Goal: Information Seeking & Learning: Stay updated

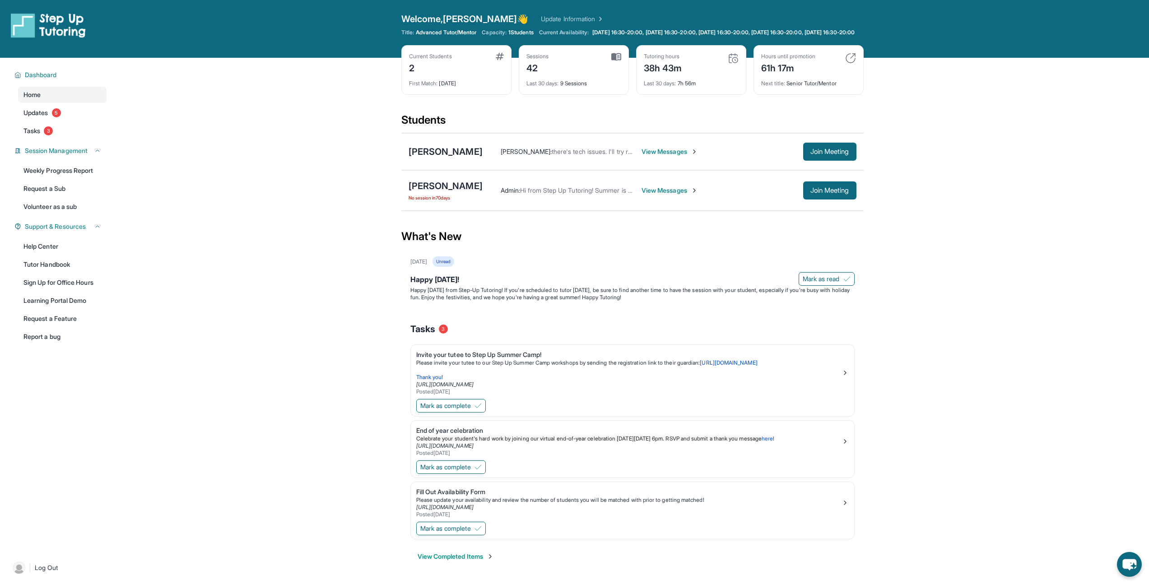
click at [642, 194] on span "View Messages" at bounding box center [670, 190] width 56 height 9
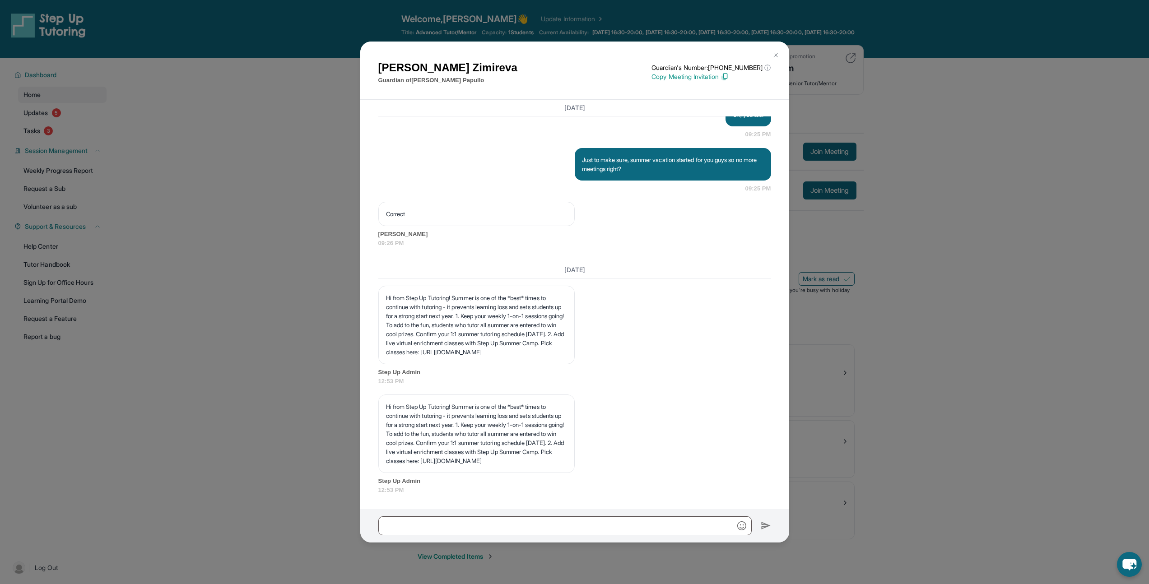
scroll to position [11439, 0]
drag, startPoint x: 780, startPoint y: 51, endPoint x: 691, endPoint y: 2, distance: 102.1
click at [780, 51] on button at bounding box center [776, 55] width 18 height 18
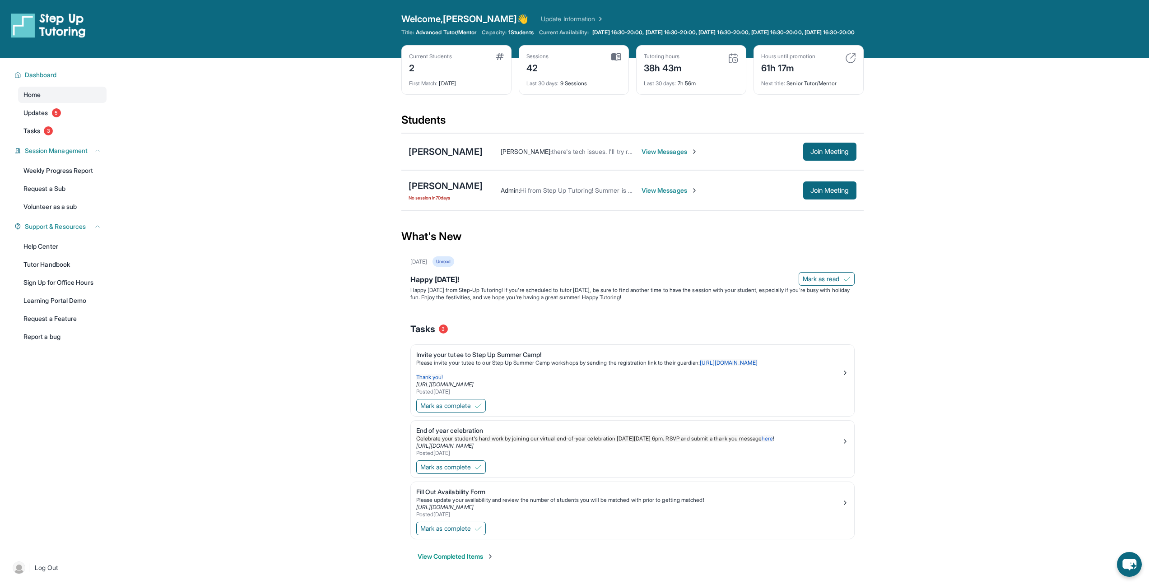
click at [482, 33] on span "Capacity:" at bounding box center [494, 32] width 25 height 7
click at [559, 17] on link "Update Information" at bounding box center [572, 18] width 63 height 9
click at [46, 135] on span "3" at bounding box center [48, 130] width 9 height 9
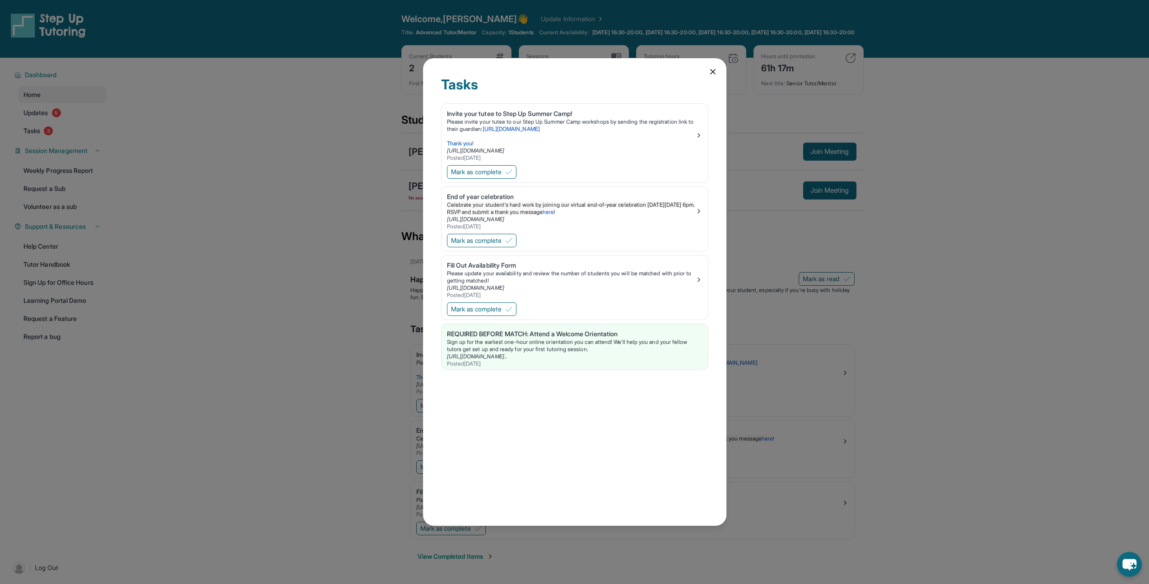
click at [266, 196] on div "Tasks Invite your tutee to Step Up Summer Camp! Please invite your tutee to our…" at bounding box center [574, 292] width 1149 height 584
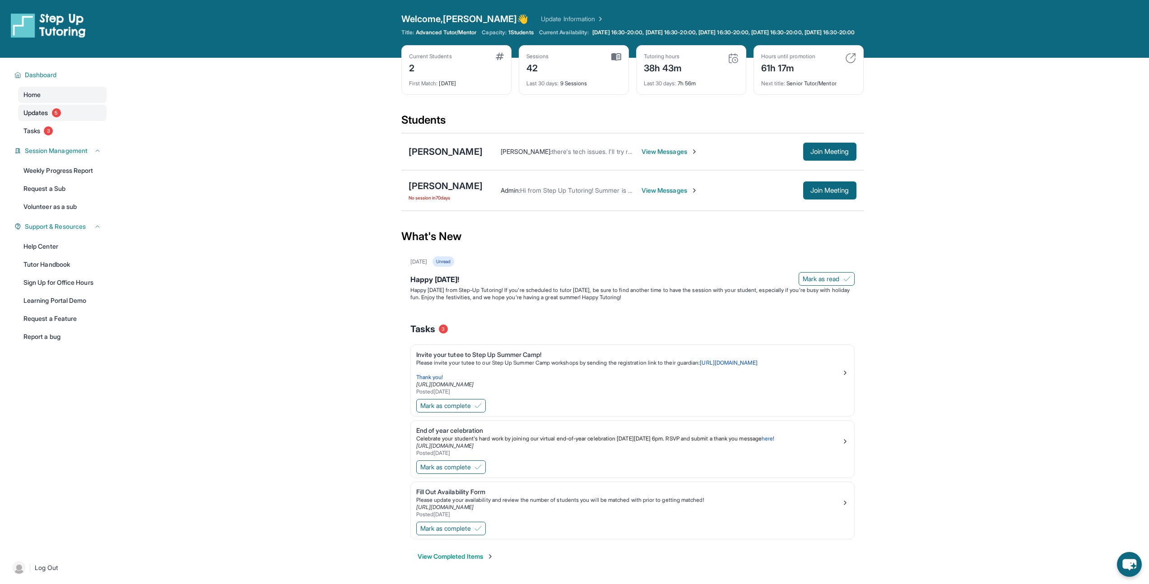
click at [42, 114] on link "Updates 5" at bounding box center [62, 113] width 89 height 16
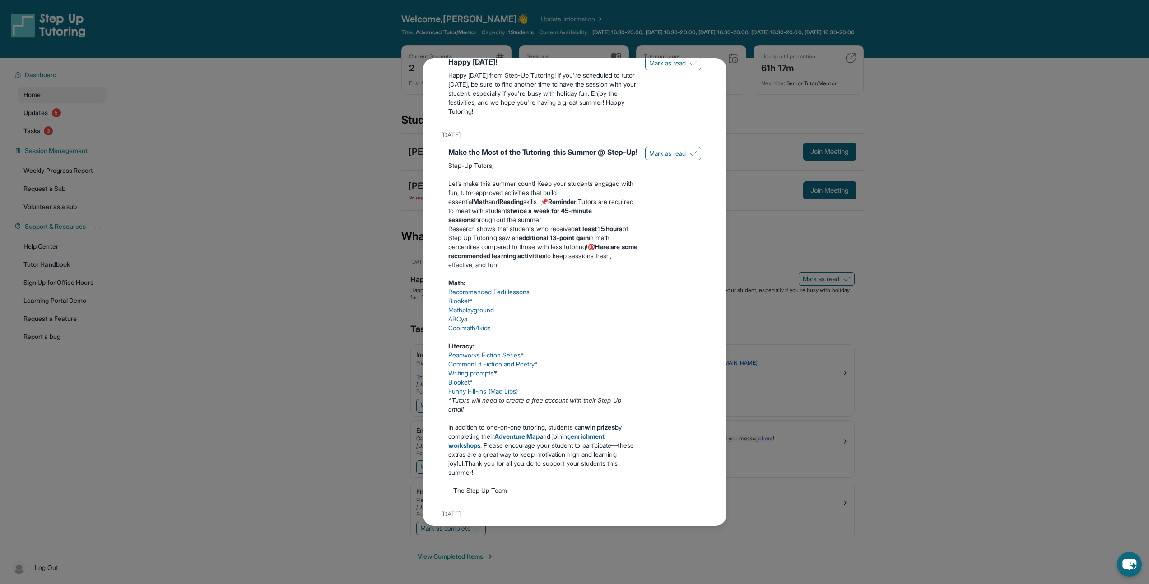
scroll to position [67, 0]
click at [328, 129] on div "Updates [DATE] Happy [DATE]! Happy [DATE] from Step-Up Tutoring! If you're sche…" at bounding box center [574, 292] width 1149 height 584
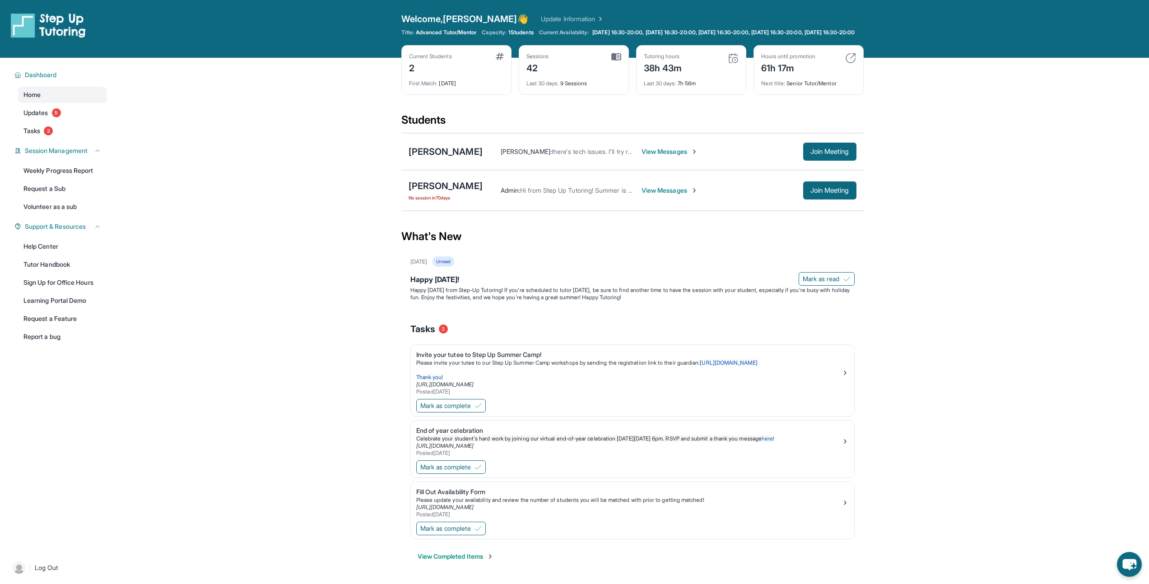
click at [541, 18] on link "Update Information" at bounding box center [572, 18] width 63 height 9
click at [39, 121] on link "Updates 5" at bounding box center [62, 113] width 89 height 16
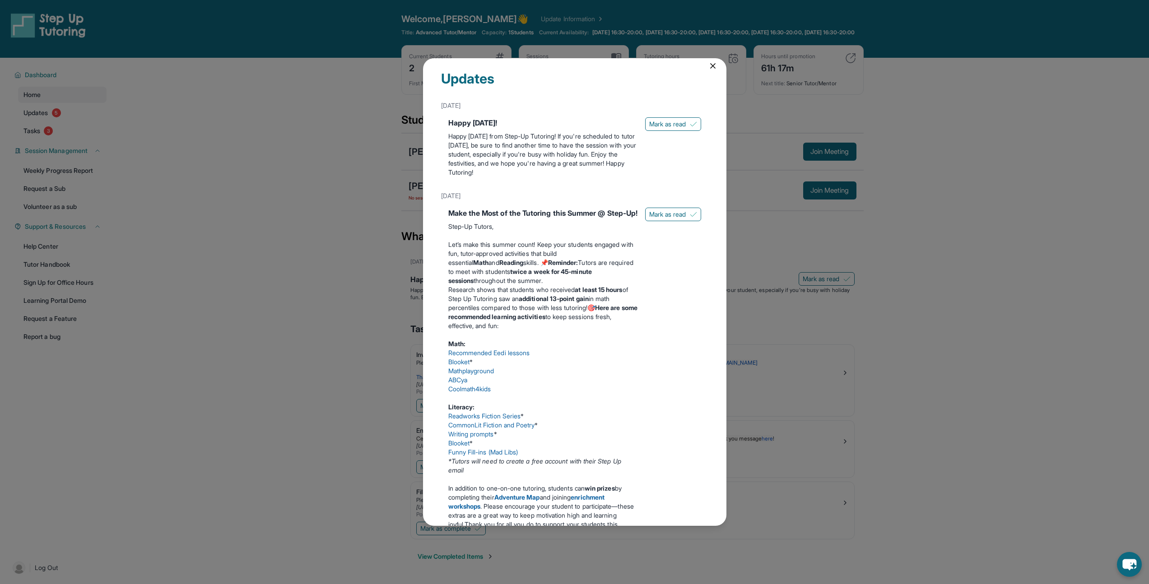
scroll to position [7, 0]
click at [710, 62] on icon at bounding box center [713, 65] width 9 height 9
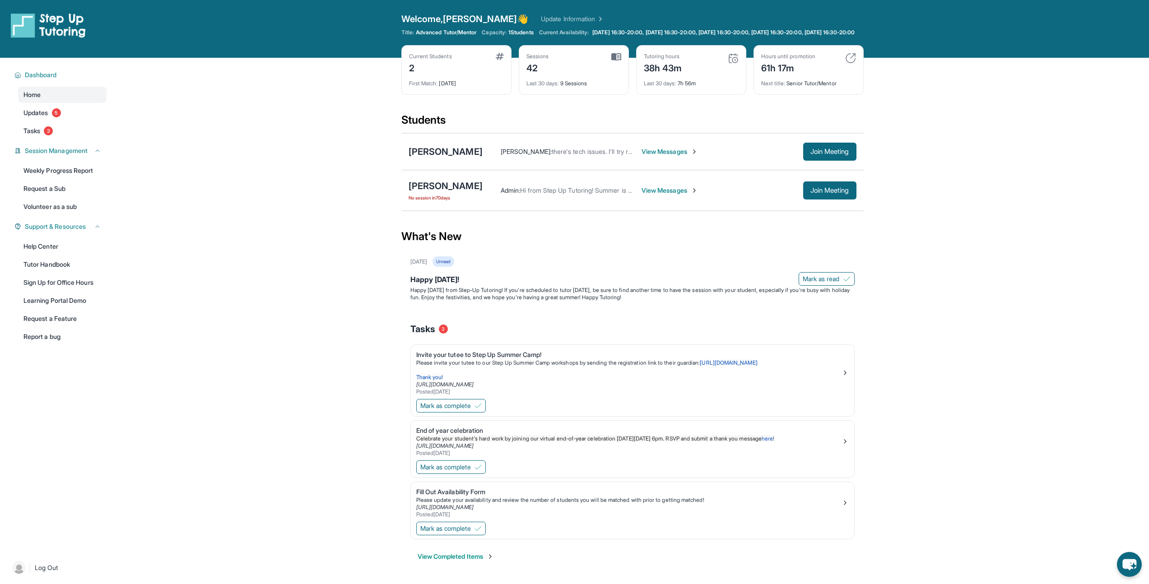
click at [855, 64] on img at bounding box center [850, 58] width 11 height 11
drag, startPoint x: 790, startPoint y: 76, endPoint x: 761, endPoint y: 78, distance: 28.5
click at [761, 75] on div "61h 17m" at bounding box center [788, 67] width 54 height 14
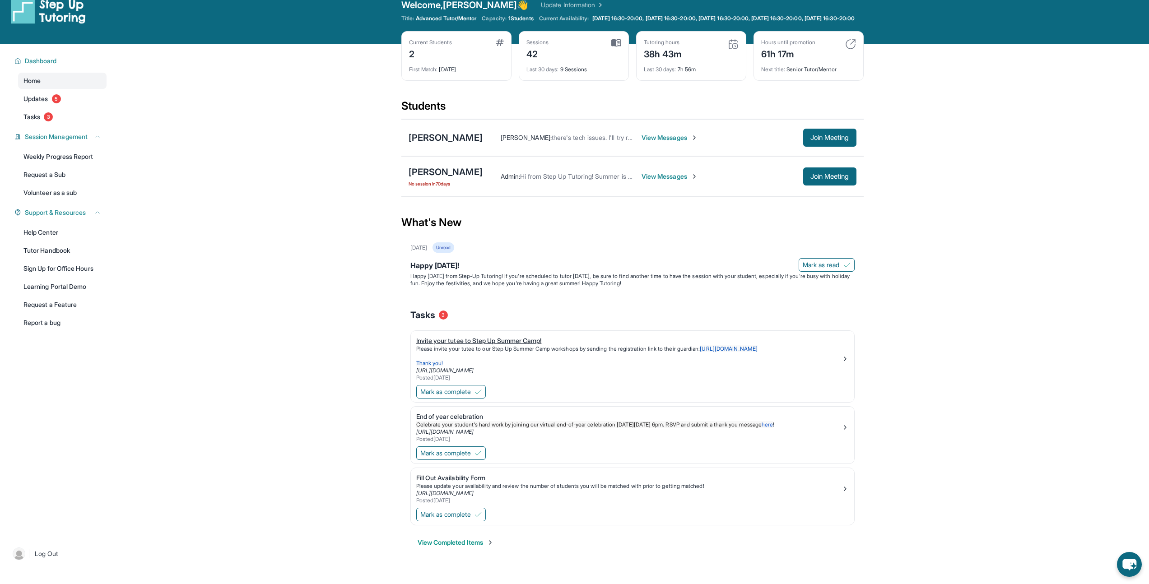
scroll to position [0, 0]
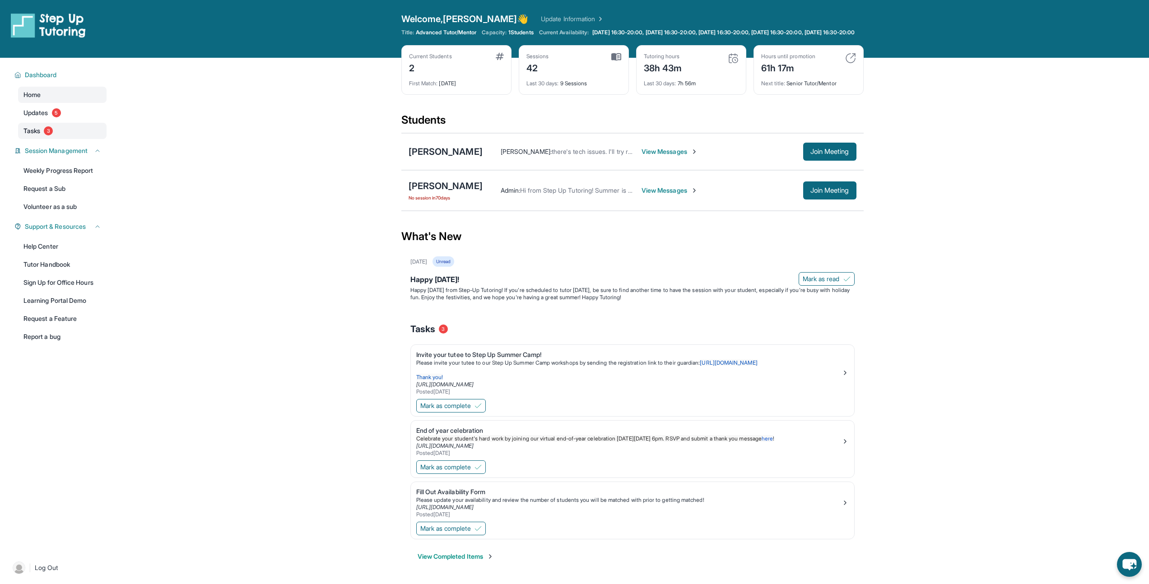
click at [68, 138] on link "Tasks 3" at bounding box center [62, 131] width 89 height 16
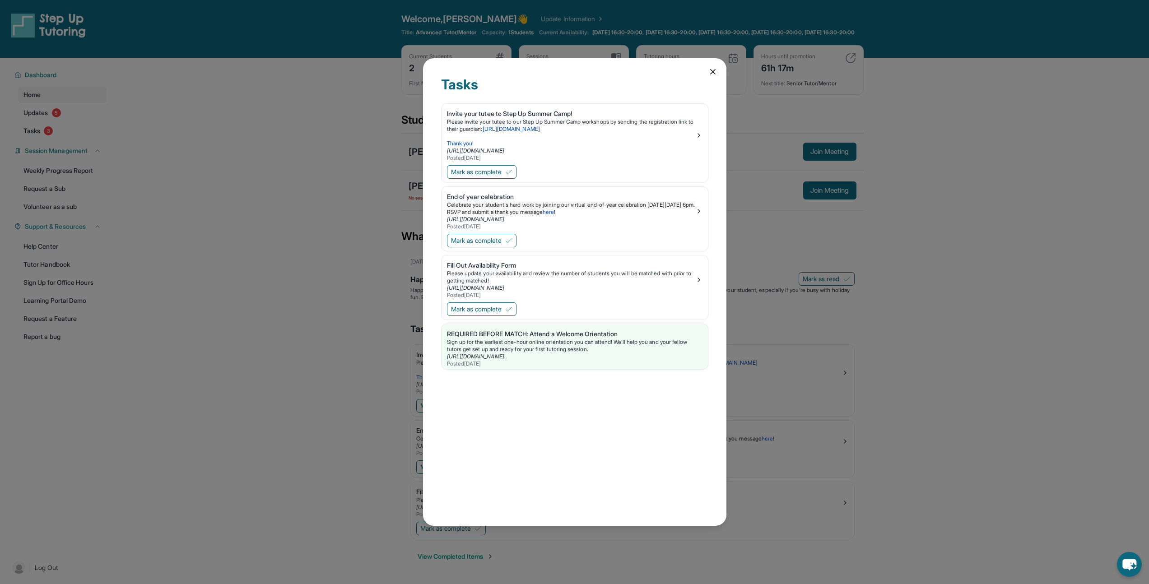
click at [712, 68] on icon at bounding box center [713, 71] width 9 height 9
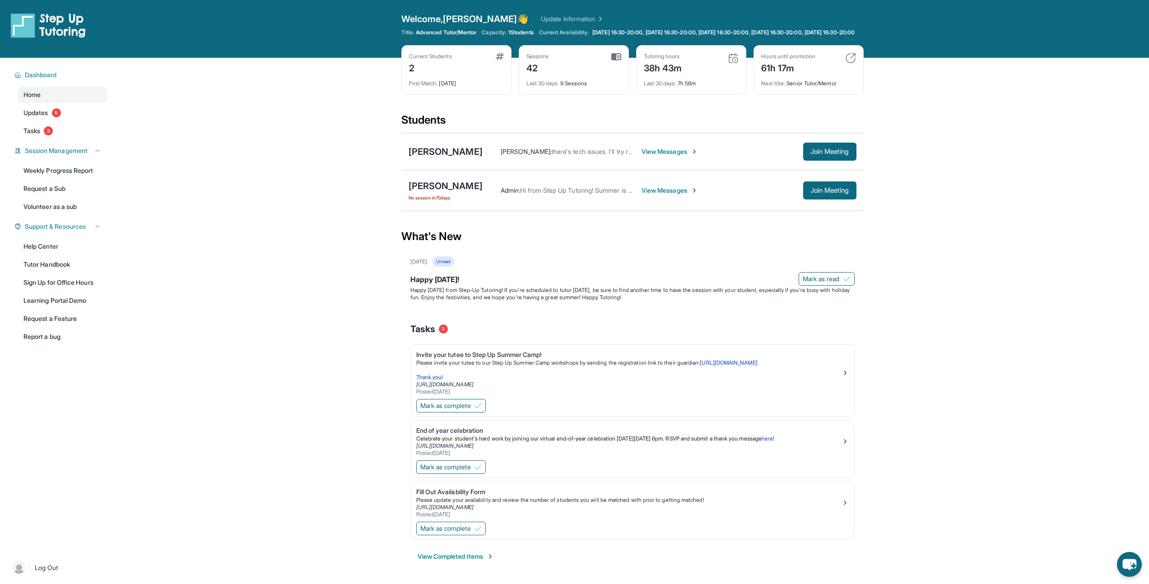
click at [552, 19] on link "Update Information" at bounding box center [572, 18] width 63 height 9
